Goal: Find specific page/section: Find specific page/section

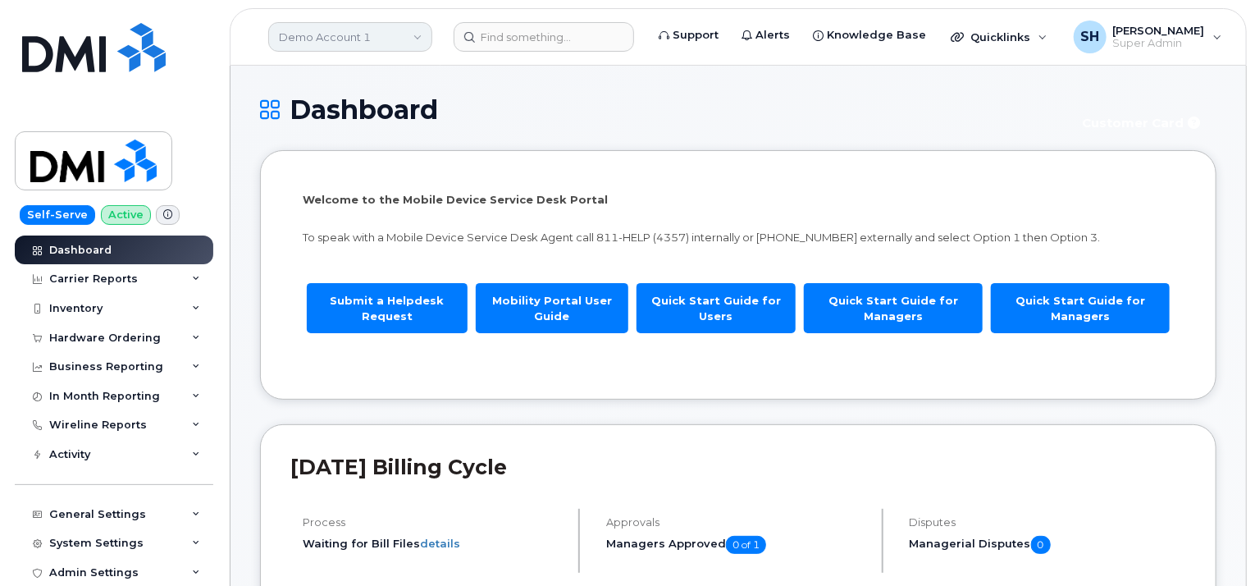
click at [414, 39] on link "Demo Account 1" at bounding box center [350, 37] width 164 height 30
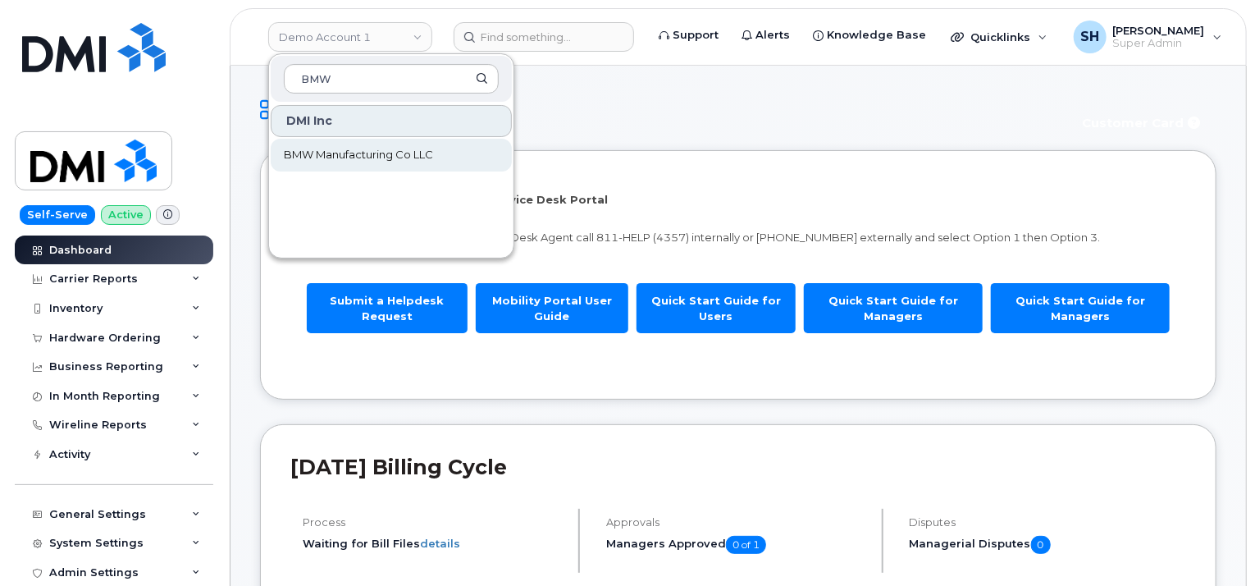
type input "BMW"
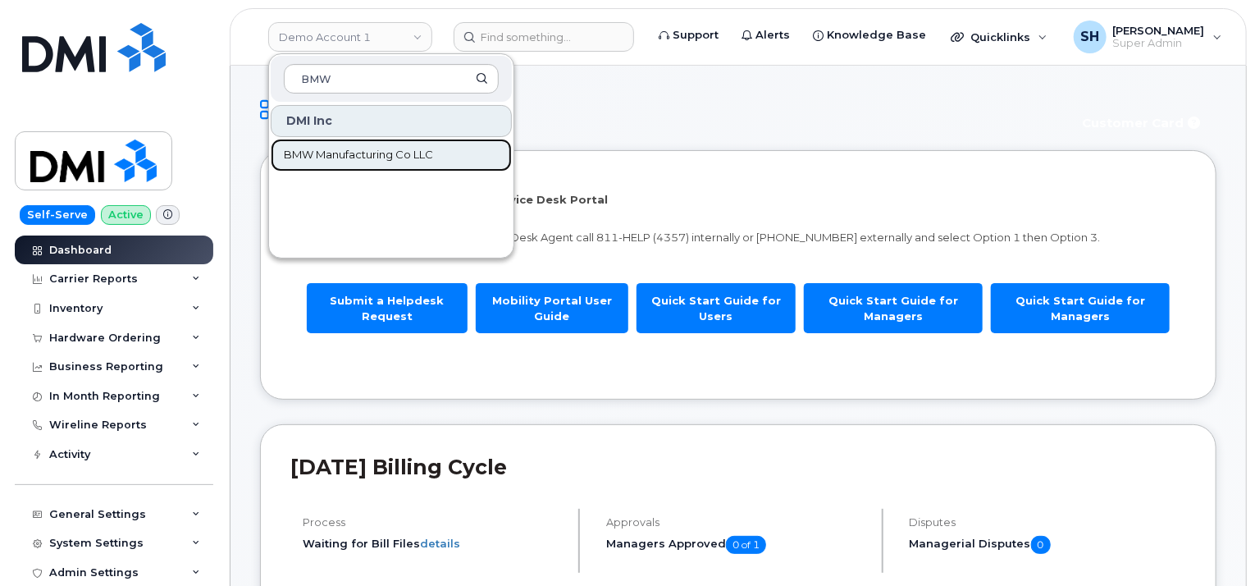
click at [333, 158] on span "BMW Manufacturing Co LLC" at bounding box center [358, 155] width 149 height 16
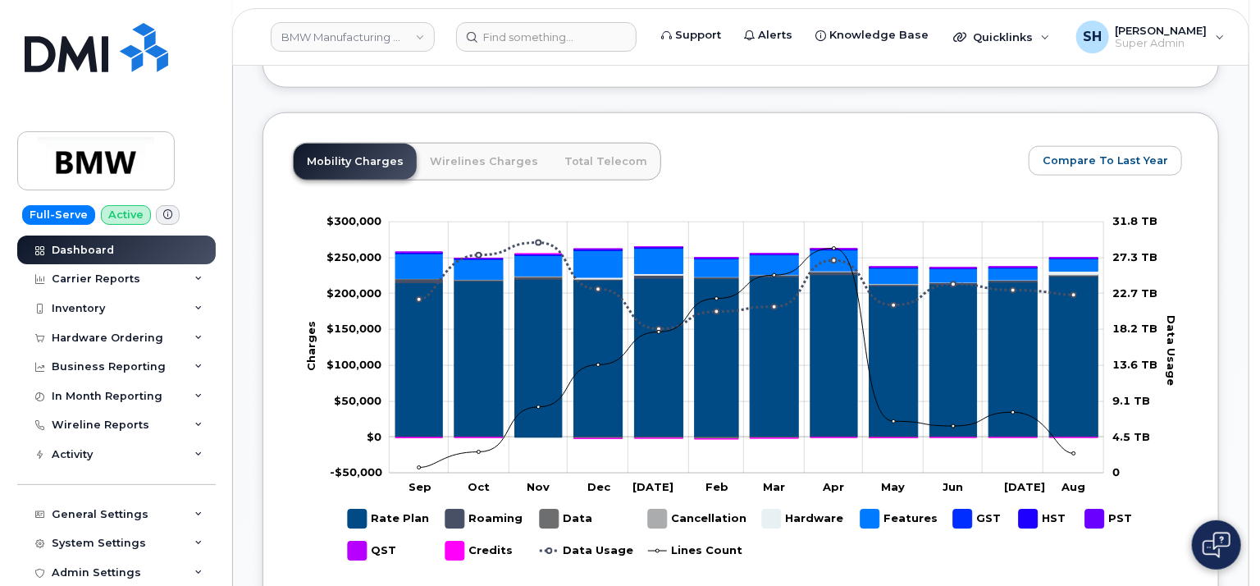
scroll to position [902, 0]
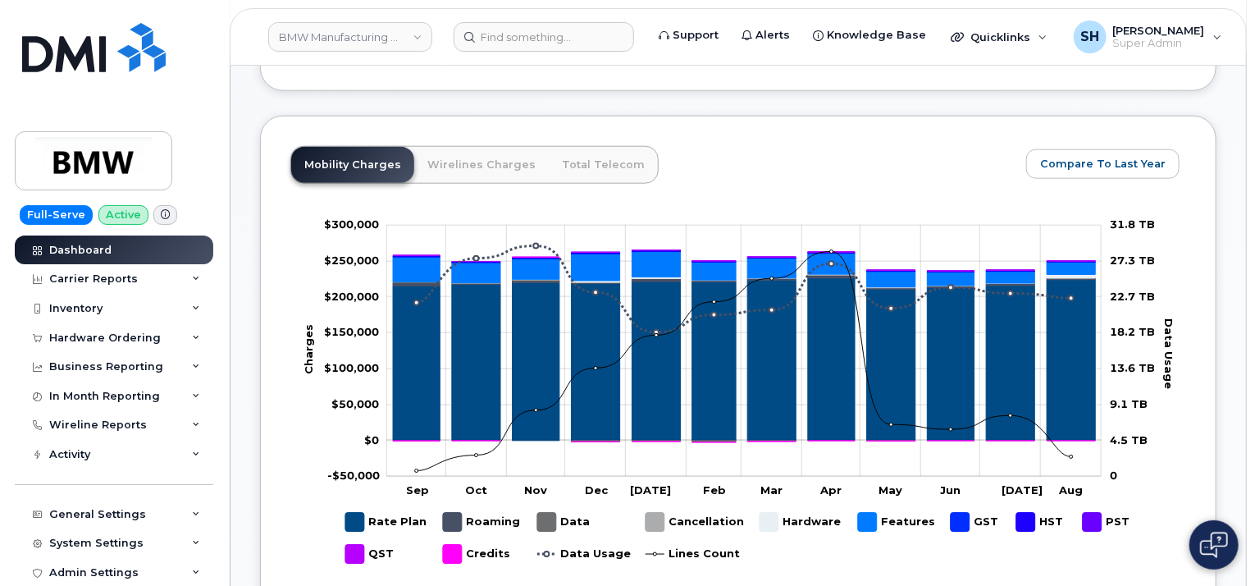
click at [161, 217] on icon at bounding box center [165, 214] width 9 height 9
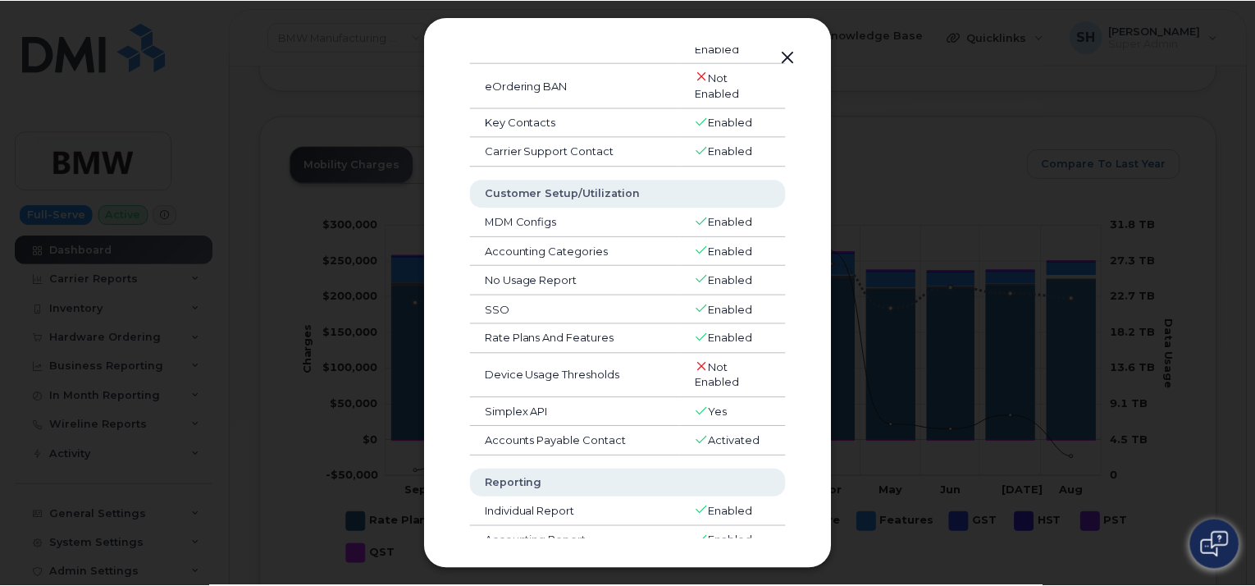
scroll to position [0, 0]
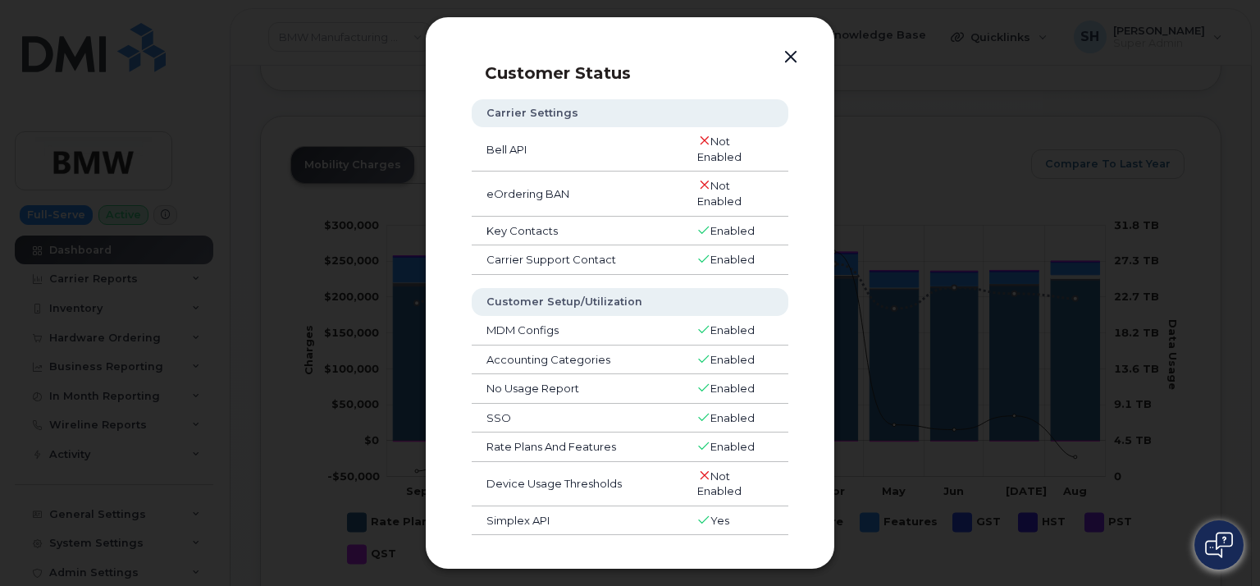
click at [794, 53] on button "button" at bounding box center [790, 57] width 25 height 23
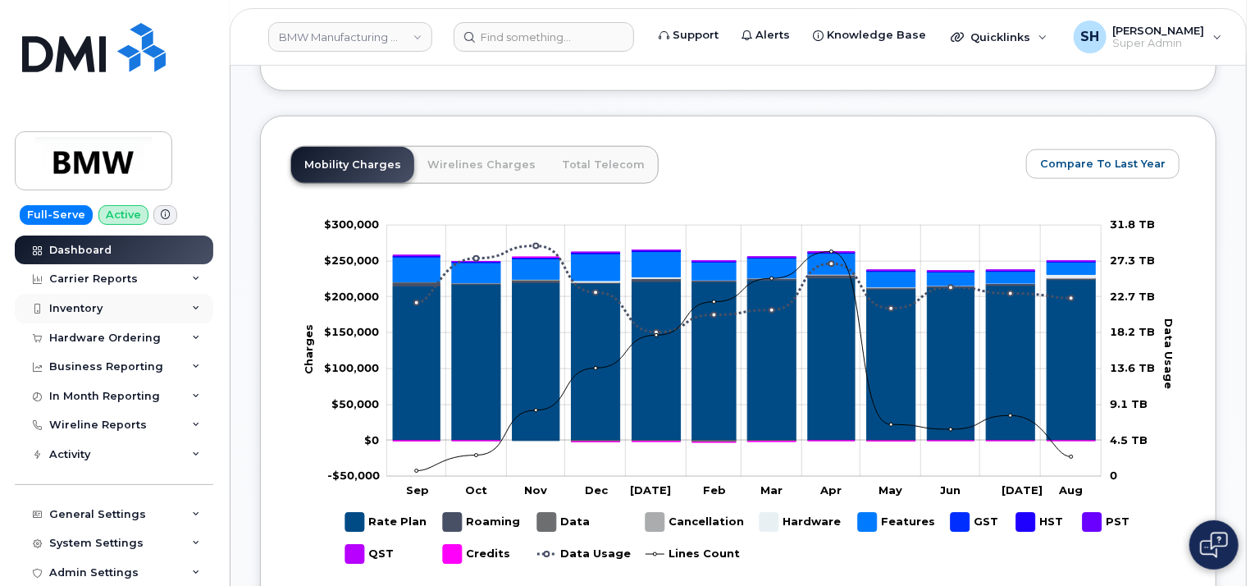
click at [103, 310] on div "Inventory" at bounding box center [114, 309] width 198 height 30
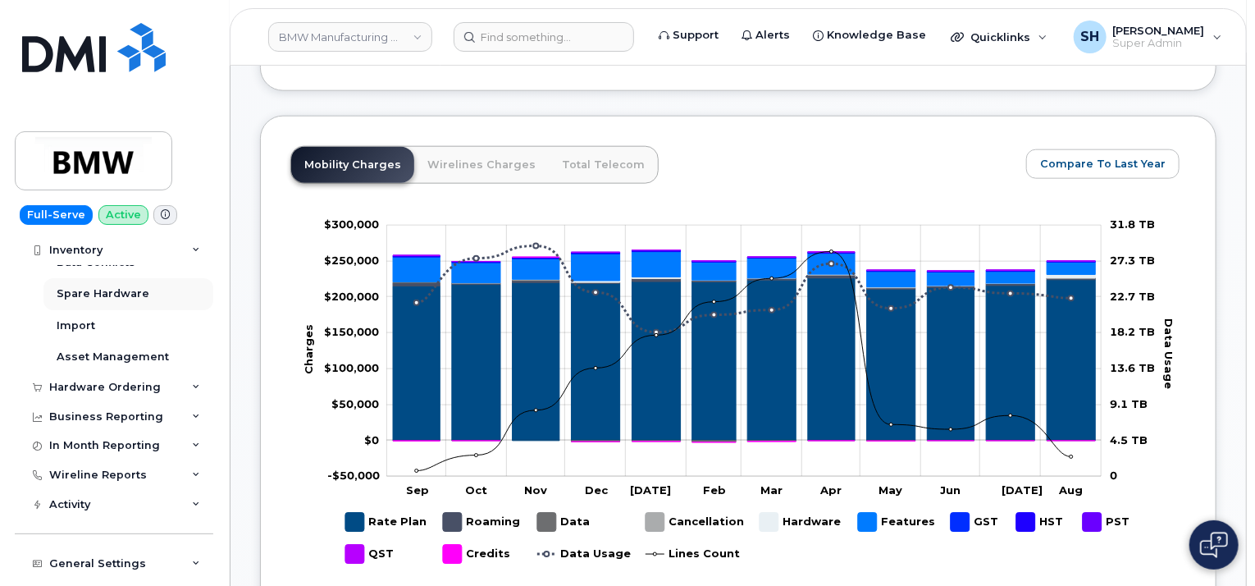
scroll to position [164, 0]
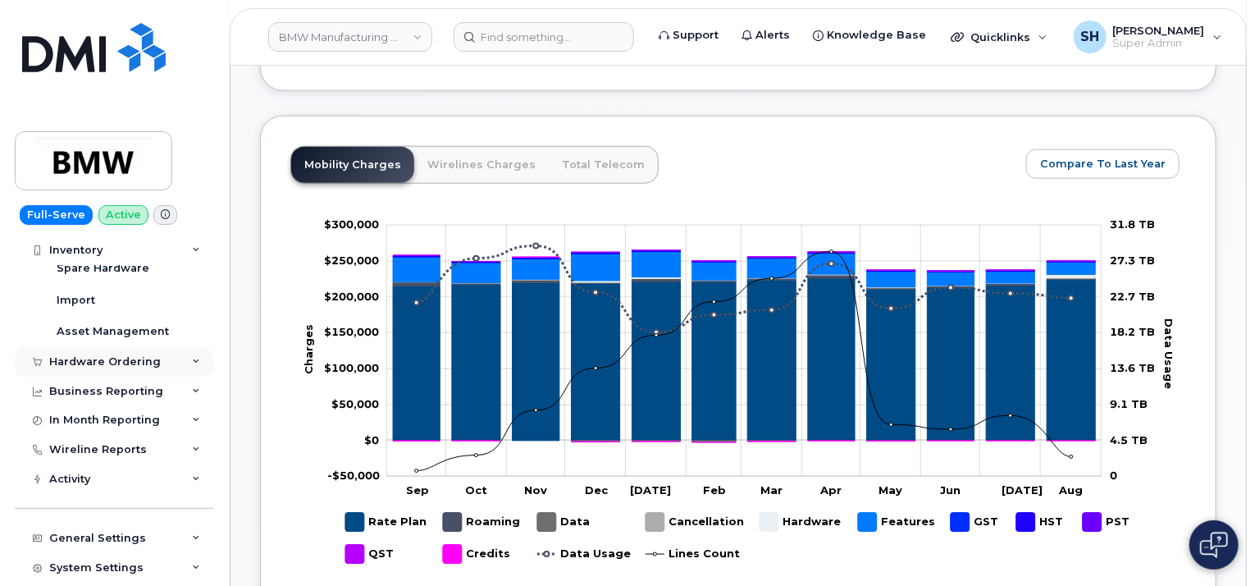
click at [157, 358] on div "Hardware Ordering" at bounding box center [114, 362] width 198 height 30
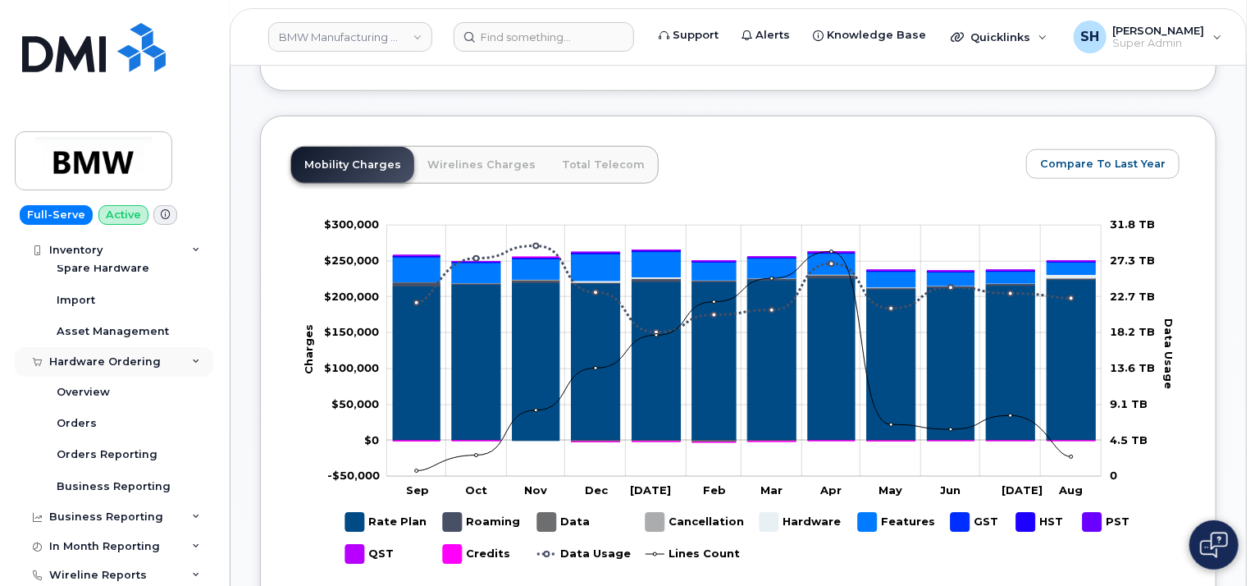
scroll to position [246, 0]
